Goal: Obtain resource: Obtain resource

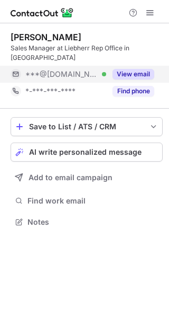
scroll to position [205, 169]
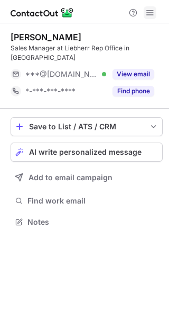
click at [151, 8] on span at bounding box center [150, 12] width 8 height 8
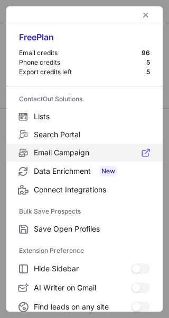
scroll to position [123, 0]
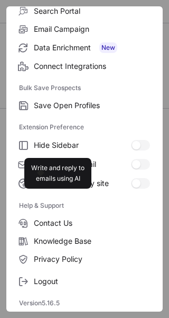
click at [61, 270] on div "Logout" at bounding box center [84, 279] width 157 height 22
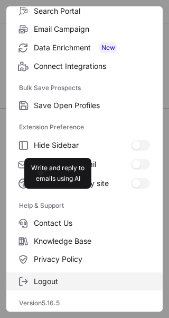
click at [60, 273] on label "Logout" at bounding box center [84, 281] width 157 height 18
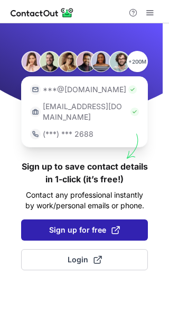
click at [76, 225] on span "Sign up for free" at bounding box center [84, 230] width 71 height 11
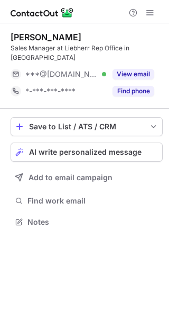
scroll to position [205, 169]
click at [145, 15] on button at bounding box center [150, 12] width 13 height 13
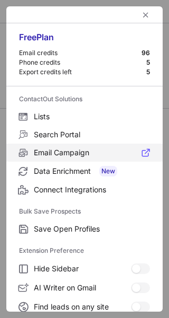
scroll to position [123, 0]
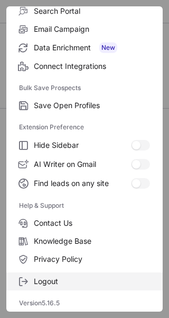
click at [55, 275] on label "Logout" at bounding box center [84, 281] width 157 height 18
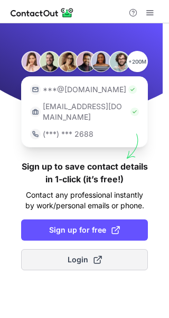
click at [89, 254] on span "Login" at bounding box center [85, 259] width 34 height 11
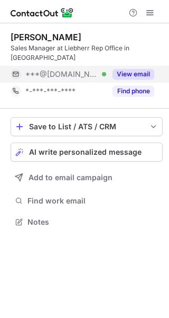
scroll to position [205, 169]
click at [145, 69] on button "View email" at bounding box center [134, 74] width 42 height 11
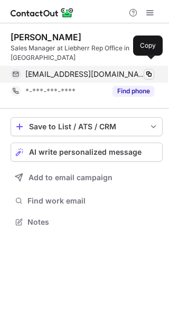
click at [147, 70] on span at bounding box center [149, 74] width 8 height 8
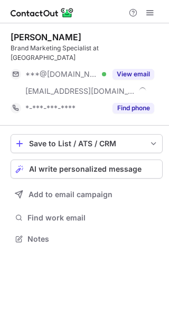
scroll to position [222, 169]
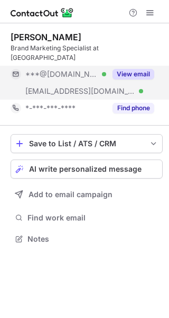
click at [132, 69] on button "View email" at bounding box center [134, 74] width 42 height 11
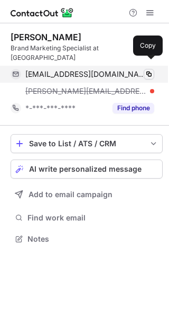
click at [148, 70] on span at bounding box center [149, 74] width 8 height 8
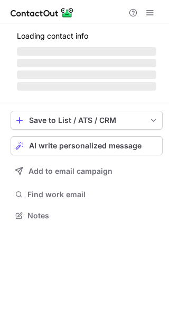
scroll to position [222, 169]
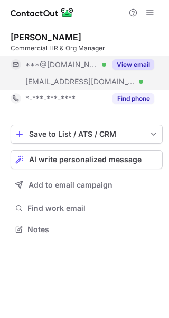
click at [131, 67] on button "View email" at bounding box center [134, 64] width 42 height 11
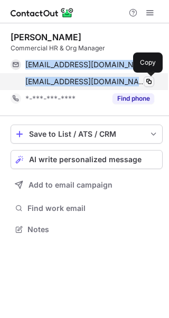
drag, startPoint x: 23, startPoint y: 67, endPoint x: 154, endPoint y: 83, distance: 131.2
click at [154, 83] on div "loannt1516@gmail.com Verified Copy loan.nguyenthanh@ariston.com Verified Copy" at bounding box center [83, 73] width 144 height 34
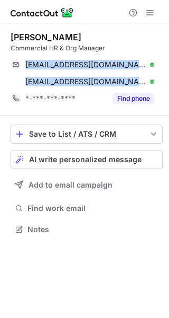
copy div "loannt1516@gmail.com Verified Copy loan.nguyenthanh@ariston.com Verified"
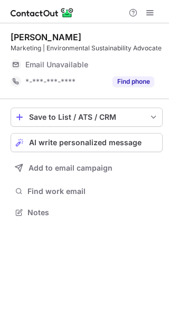
scroll to position [205, 169]
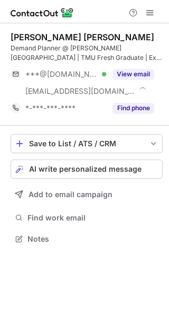
scroll to position [231, 169]
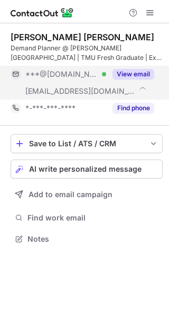
click at [140, 70] on button "View email" at bounding box center [134, 74] width 42 height 11
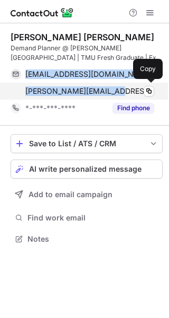
drag, startPoint x: 24, startPoint y: 76, endPoint x: 124, endPoint y: 96, distance: 102.0
click at [124, 96] on div "quanminhng286@gmail.com Verified Copy nguyen.quan@bbraun.com Copy" at bounding box center [83, 83] width 144 height 34
copy div "quanminhng286@gmail.com Verified Copy nguyen.quan@bbraun.com"
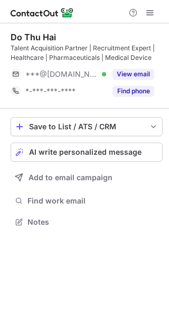
scroll to position [214, 169]
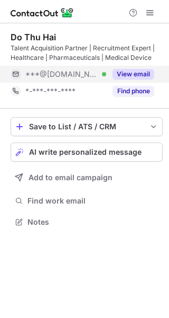
click at [125, 67] on div "View email" at bounding box center [130, 74] width 48 height 17
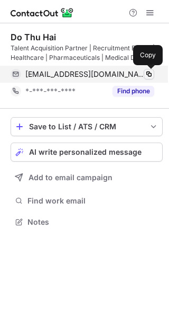
click at [147, 73] on span at bounding box center [149, 74] width 8 height 8
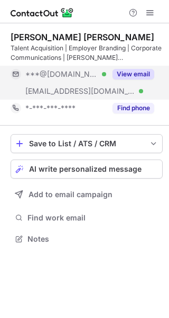
scroll to position [231, 169]
click at [144, 73] on button "View email" at bounding box center [134, 74] width 42 height 11
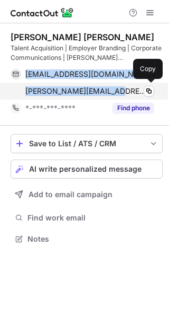
drag, startPoint x: 25, startPoint y: 74, endPoint x: 120, endPoint y: 93, distance: 96.1
click at [120, 93] on div "nguyenbichdiep246@gmail.com Verified Copy diep.nguyen@bbraun.com Verified Copy" at bounding box center [83, 83] width 144 height 34
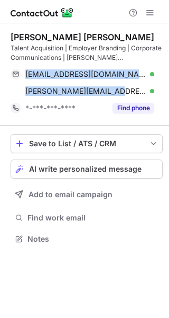
copy div "nguyenbichdiep246@gmail.com Verified Copy diep.nguyen@bbraun.com"
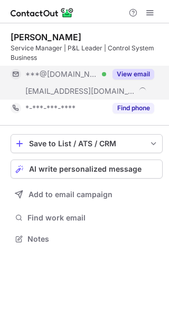
scroll to position [231, 169]
click at [146, 75] on button "View email" at bounding box center [134, 74] width 42 height 11
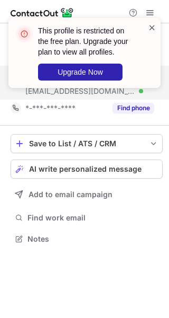
click at [150, 29] on span at bounding box center [152, 27] width 8 height 11
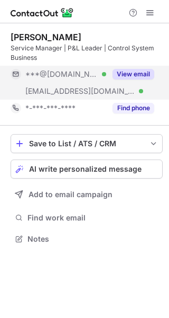
click at [151, 15] on span at bounding box center [150, 12] width 8 height 8
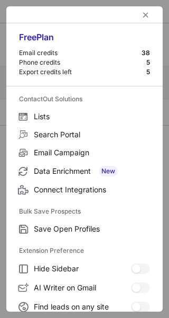
scroll to position [123, 0]
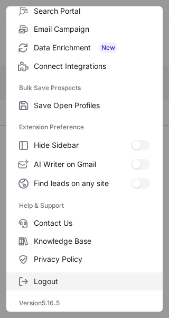
click at [57, 281] on span "Logout" at bounding box center [92, 281] width 116 height 10
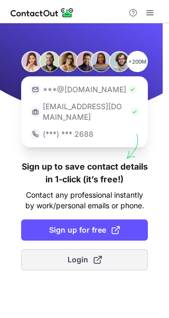
click at [77, 254] on span "Login" at bounding box center [85, 259] width 34 height 11
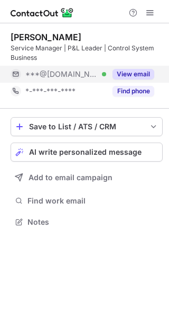
scroll to position [214, 169]
click at [141, 74] on button "View email" at bounding box center [134, 74] width 42 height 11
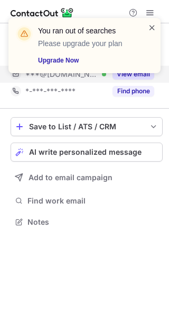
click at [155, 25] on span at bounding box center [152, 27] width 8 height 11
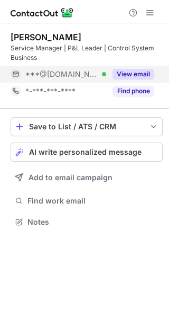
click at [154, 14] on span at bounding box center [150, 12] width 8 height 8
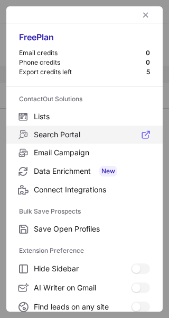
scroll to position [123, 0]
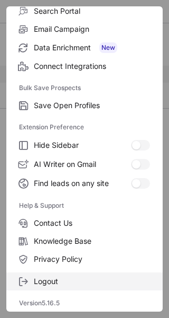
click at [45, 275] on label "Logout" at bounding box center [84, 281] width 157 height 18
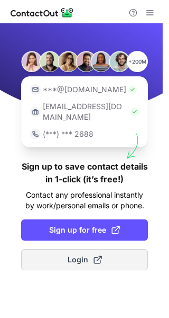
click at [71, 254] on span "Login" at bounding box center [85, 259] width 34 height 11
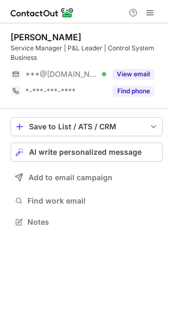
scroll to position [214, 169]
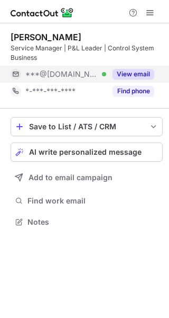
click at [136, 70] on button "View email" at bounding box center [134, 74] width 42 height 11
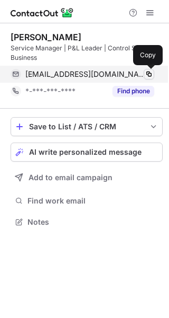
click at [152, 75] on span at bounding box center [149, 74] width 8 height 8
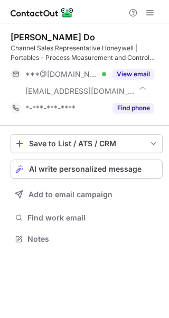
scroll to position [231, 169]
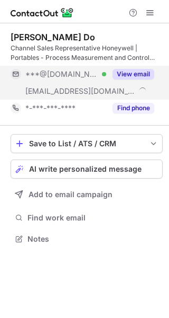
click at [136, 70] on button "View email" at bounding box center [134, 74] width 42 height 11
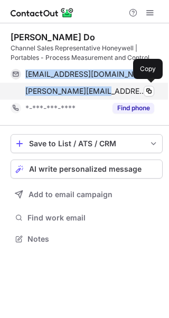
drag, startPoint x: 26, startPoint y: 76, endPoint x: 104, endPoint y: 98, distance: 81.3
click at [104, 98] on div "[EMAIL_ADDRESS][DOMAIN_NAME] Verified Copy [PERSON_NAME][EMAIL_ADDRESS][DOMAIN_…" at bounding box center [83, 83] width 144 height 34
copy div "[EMAIL_ADDRESS][DOMAIN_NAME] Verified Copy [PERSON_NAME][EMAIL_ADDRESS][DOMAIN_…"
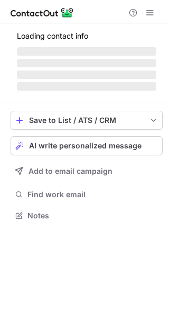
scroll to position [222, 169]
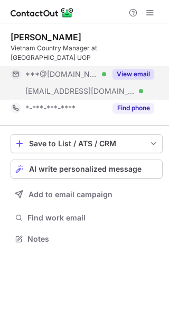
click at [138, 69] on button "View email" at bounding box center [134, 74] width 42 height 11
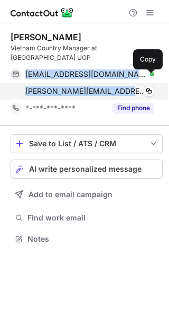
drag, startPoint x: 26, startPoint y: 68, endPoint x: 125, endPoint y: 82, distance: 99.5
click at [125, 82] on div "[EMAIL_ADDRESS][DOMAIN_NAME] Verified Copy [PERSON_NAME][EMAIL_ADDRESS][PERSON_…" at bounding box center [83, 83] width 144 height 34
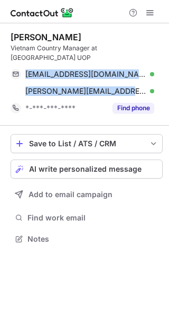
copy div "[EMAIL_ADDRESS][DOMAIN_NAME] Verified Copy [PERSON_NAME][EMAIL_ADDRESS][PERSON_…"
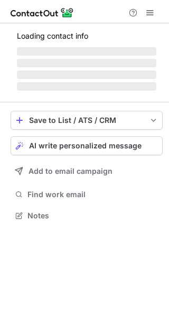
scroll to position [205, 169]
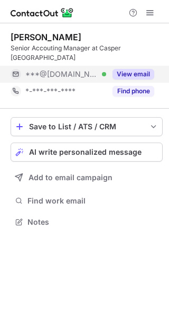
click at [136, 69] on button "View email" at bounding box center [134, 74] width 42 height 11
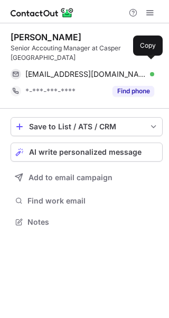
click at [150, 70] on span at bounding box center [149, 74] width 8 height 8
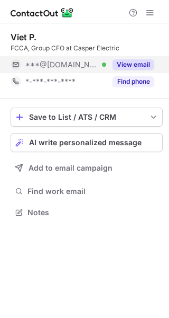
scroll to position [205, 169]
click at [140, 65] on button "View email" at bounding box center [134, 64] width 42 height 11
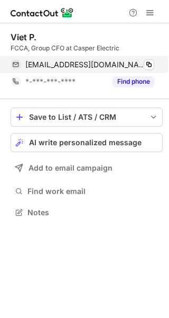
click at [141, 66] on div "kitaro2305@gmail.com Verified" at bounding box center [89, 65] width 129 height 10
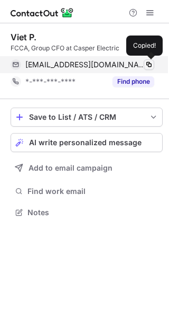
click at [147, 66] on span at bounding box center [149, 64] width 8 height 8
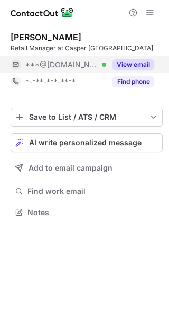
scroll to position [205, 169]
click at [139, 65] on button "View email" at bounding box center [134, 64] width 42 height 11
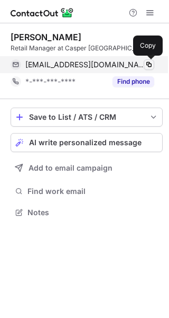
click at [149, 65] on span at bounding box center [149, 64] width 8 height 8
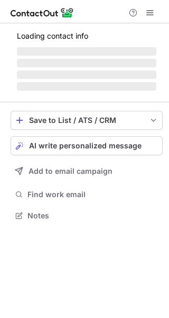
scroll to position [222, 169]
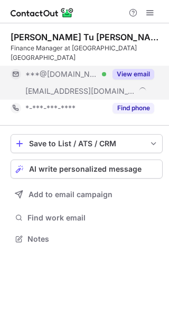
click at [140, 69] on button "View email" at bounding box center [134, 74] width 42 height 11
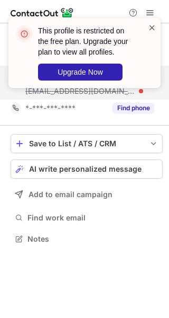
click at [148, 32] on span at bounding box center [152, 27] width 8 height 11
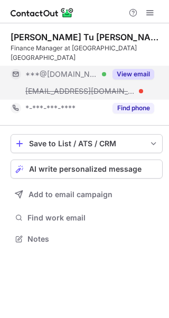
click at [151, 10] on span at bounding box center [150, 12] width 8 height 8
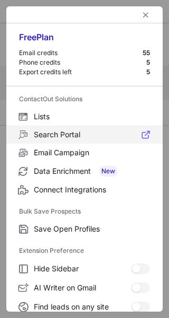
scroll to position [123, 0]
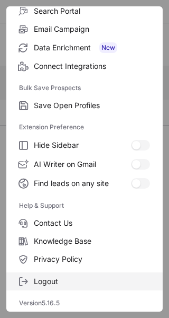
click at [57, 276] on span "Logout" at bounding box center [92, 281] width 116 height 10
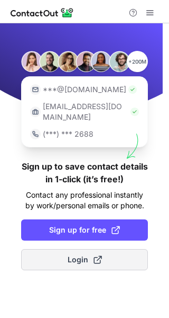
click at [80, 254] on span "Login" at bounding box center [85, 259] width 34 height 11
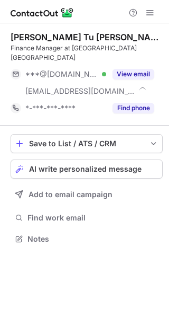
scroll to position [222, 169]
click at [145, 15] on button at bounding box center [150, 12] width 13 height 13
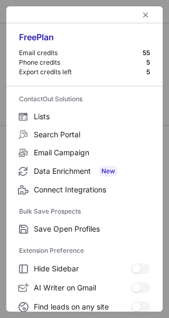
scroll to position [123, 0]
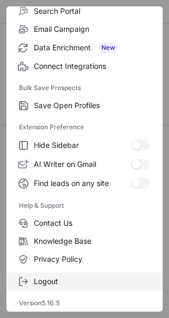
click at [70, 283] on span "Logout" at bounding box center [92, 281] width 116 height 10
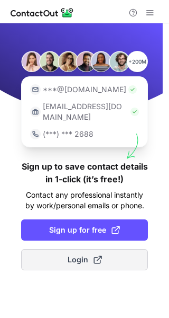
click at [80, 254] on span "Login" at bounding box center [85, 259] width 34 height 11
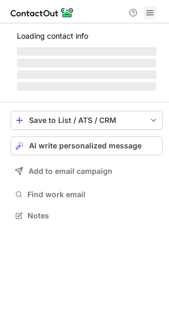
scroll to position [208, 169]
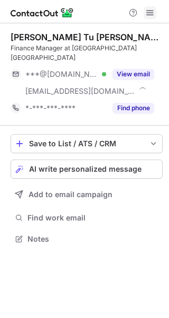
click at [151, 15] on span at bounding box center [150, 12] width 8 height 8
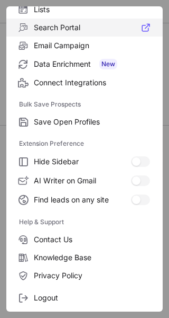
scroll to position [123, 0]
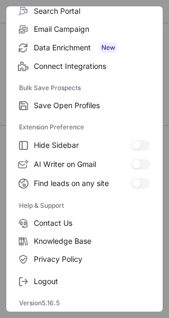
click at [76, 271] on div "Logout" at bounding box center [84, 279] width 157 height 22
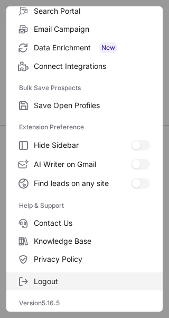
click at [75, 273] on label "Logout" at bounding box center [84, 281] width 157 height 18
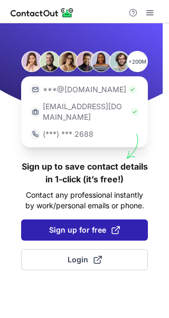
click at [102, 225] on span "Sign up for free" at bounding box center [84, 230] width 71 height 11
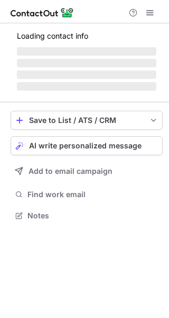
scroll to position [222, 169]
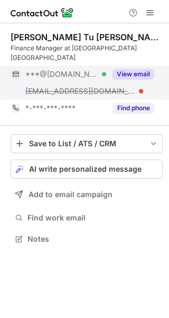
click at [138, 69] on button "View email" at bounding box center [134, 74] width 42 height 11
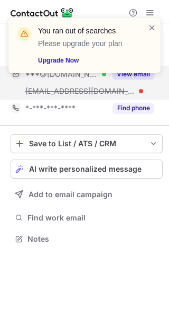
click at [148, 24] on div "You ran out of searches Please upgrade your plan Upgrade Now" at bounding box center [81, 45] width 136 height 47
click at [155, 25] on span at bounding box center [152, 27] width 8 height 11
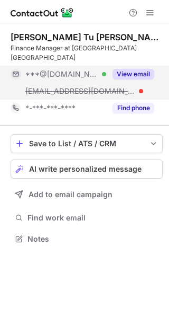
click at [150, 10] on span at bounding box center [150, 12] width 8 height 8
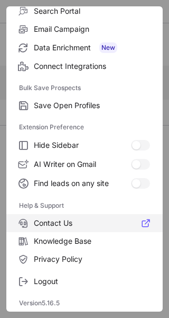
scroll to position [205, 169]
